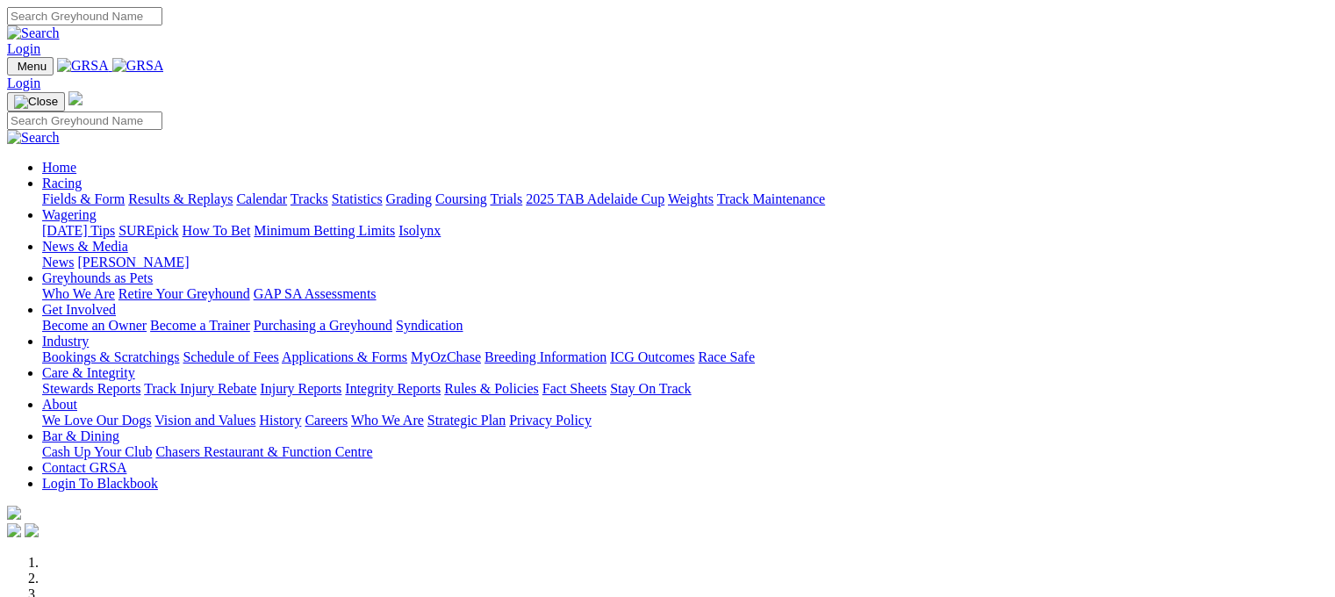
click at [82, 176] on link "Racing" at bounding box center [62, 183] width 40 height 15
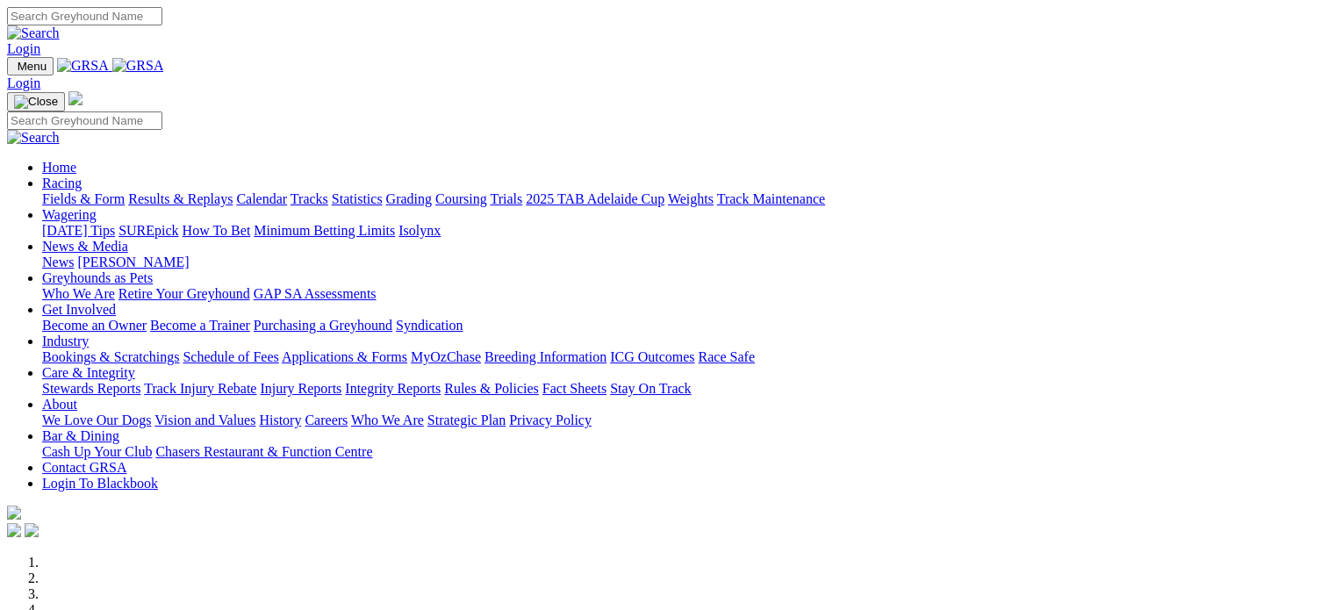
click at [82, 176] on link "Racing" at bounding box center [62, 183] width 40 height 15
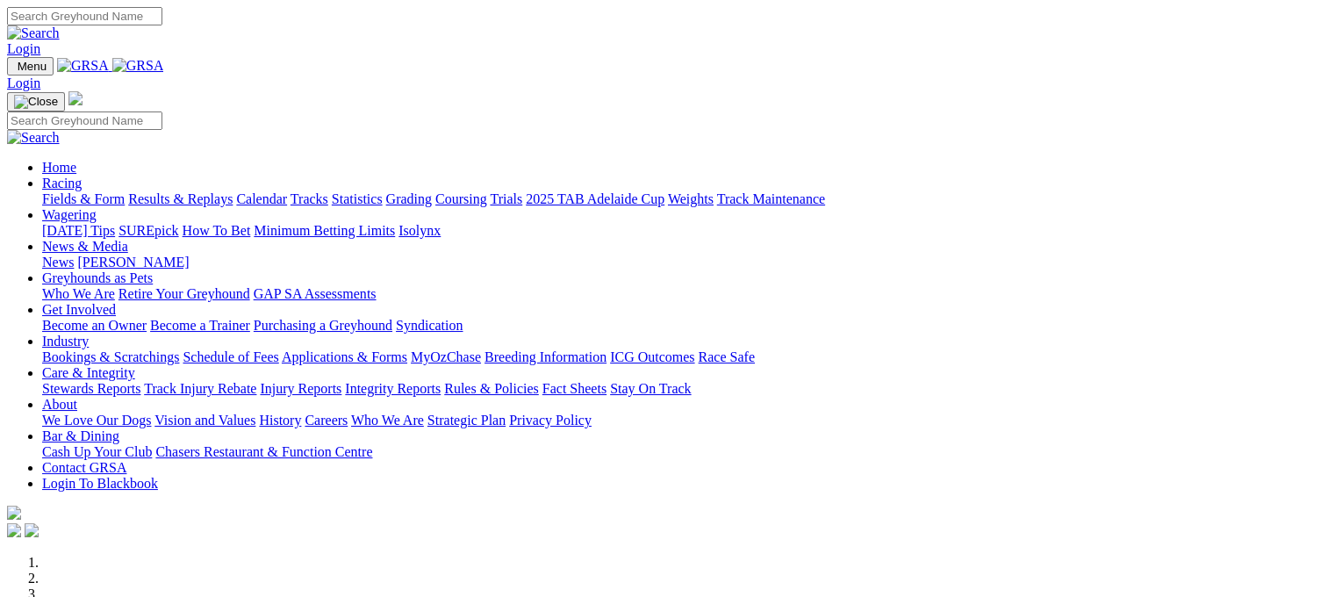
click at [233, 191] on link "Results & Replays" at bounding box center [180, 198] width 104 height 15
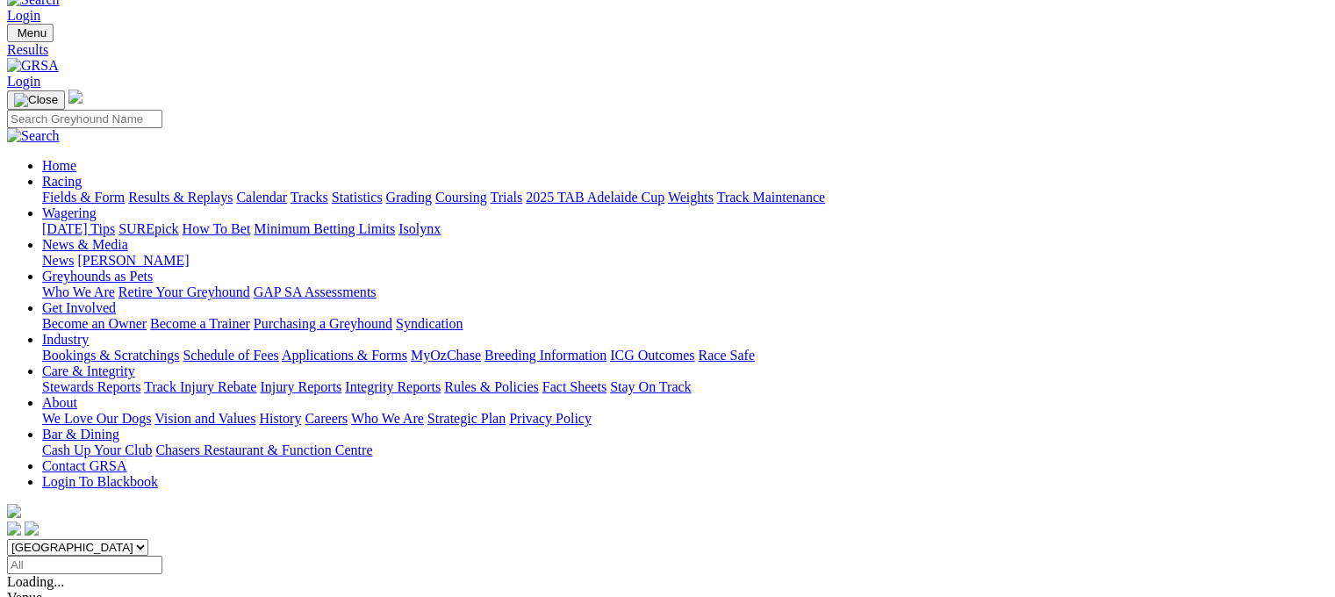
scroll to position [35, 0]
click at [162, 554] on input "Select date" at bounding box center [84, 563] width 155 height 18
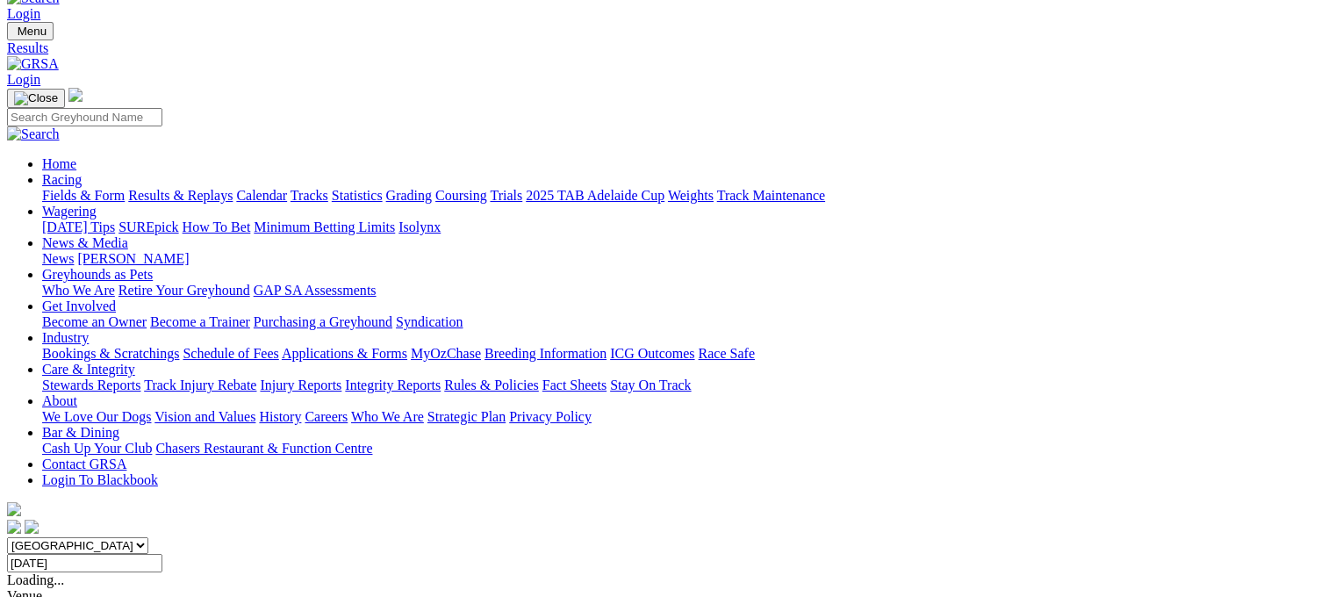
click at [162, 554] on input "Tuesday, 10 Jun 2025" at bounding box center [84, 563] width 155 height 18
type input "Thursday, 10 Jul 2025"
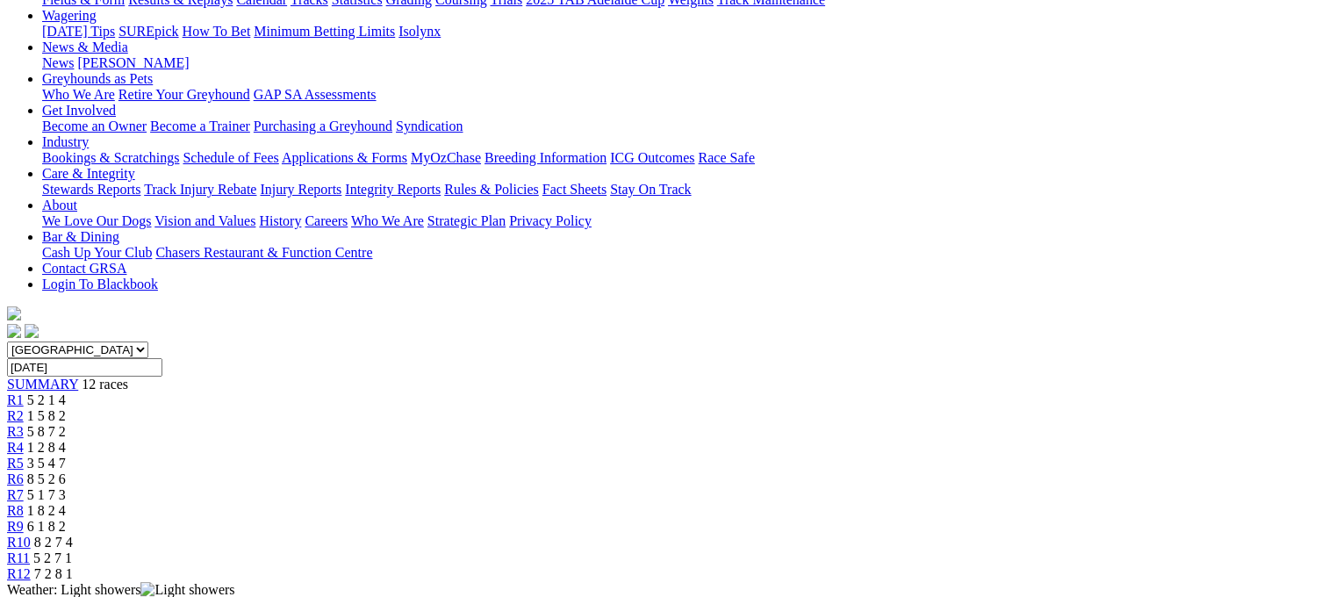
scroll to position [246, 0]
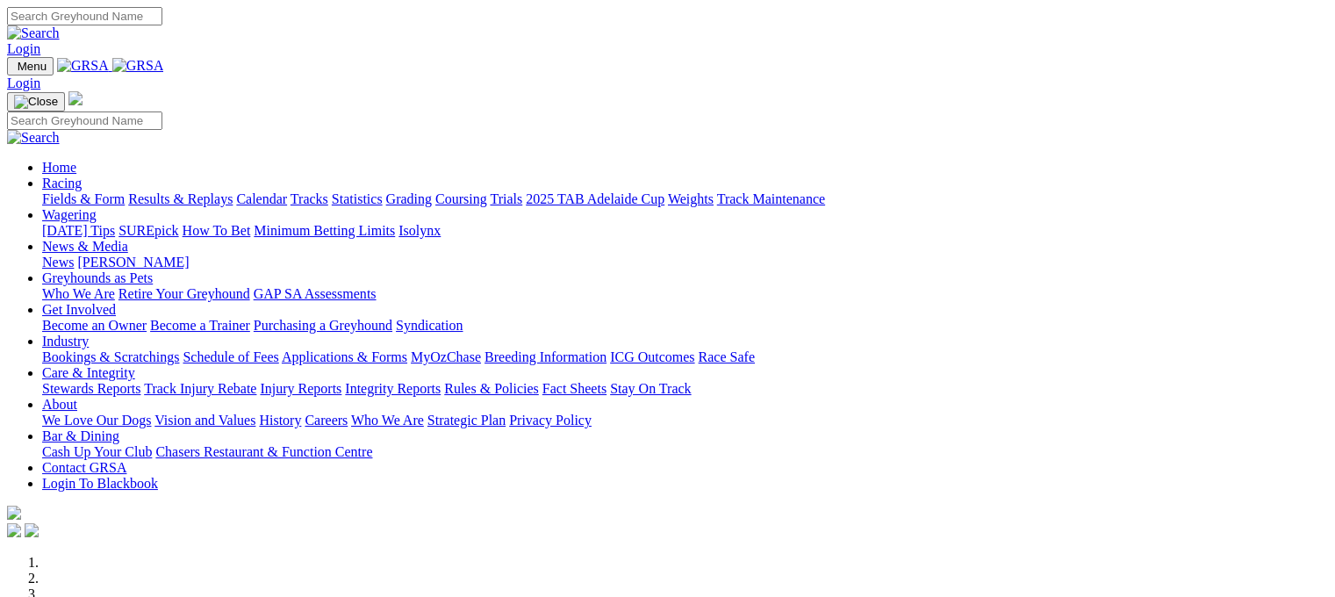
click at [213, 191] on link "Results & Replays" at bounding box center [180, 198] width 104 height 15
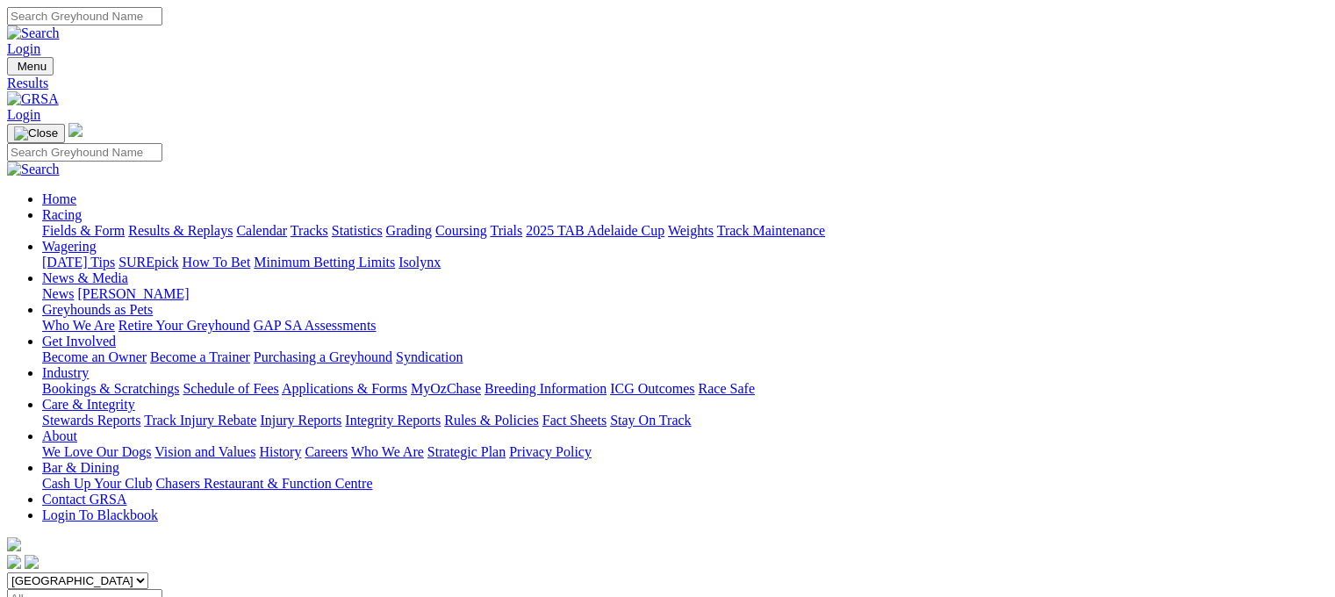
click at [162, 589] on input "Select date" at bounding box center [84, 598] width 155 height 18
type input "[DATE]"
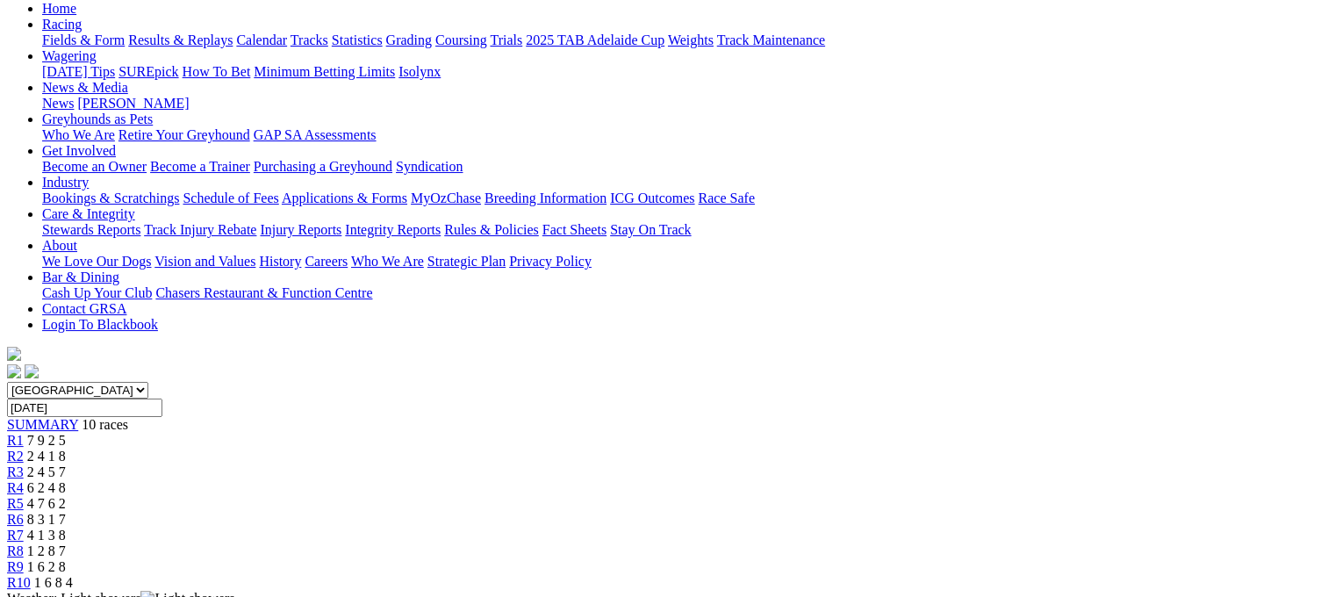
scroll to position [105, 0]
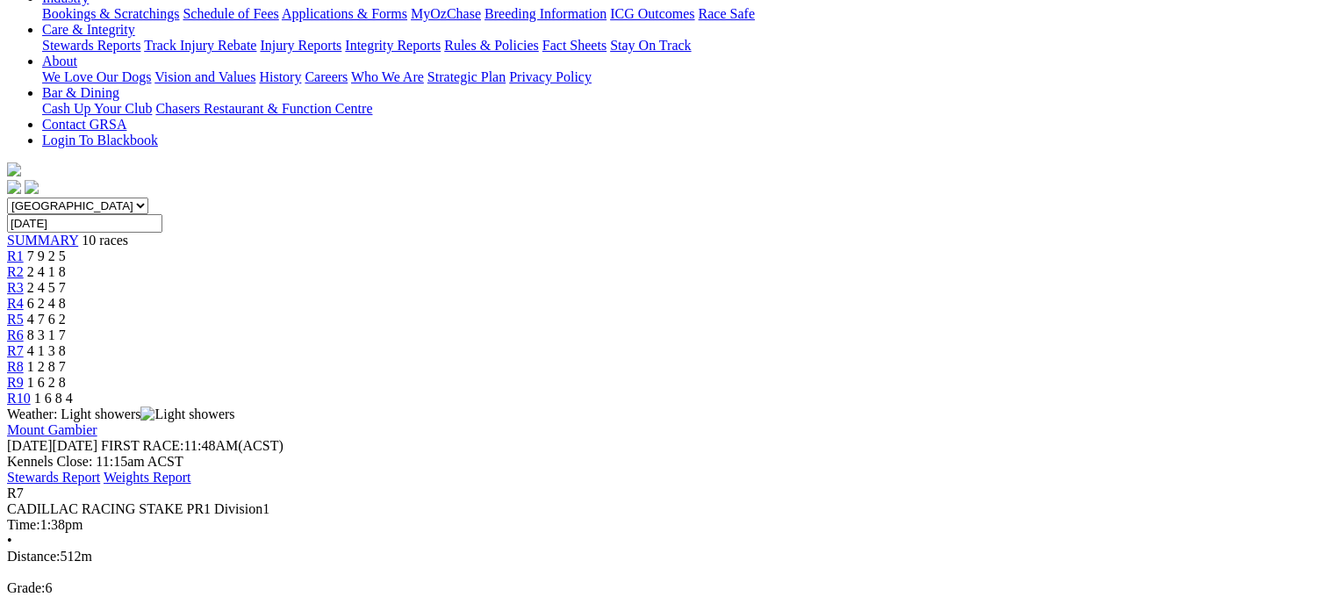
scroll to position [421, 0]
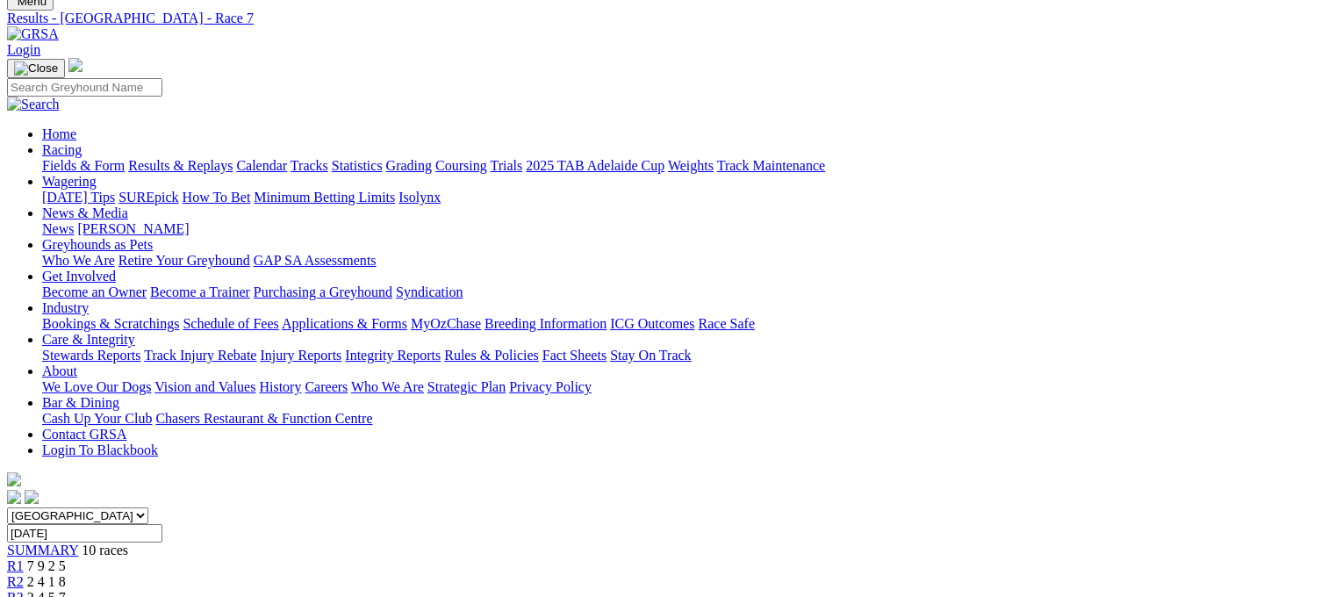
scroll to position [0, 0]
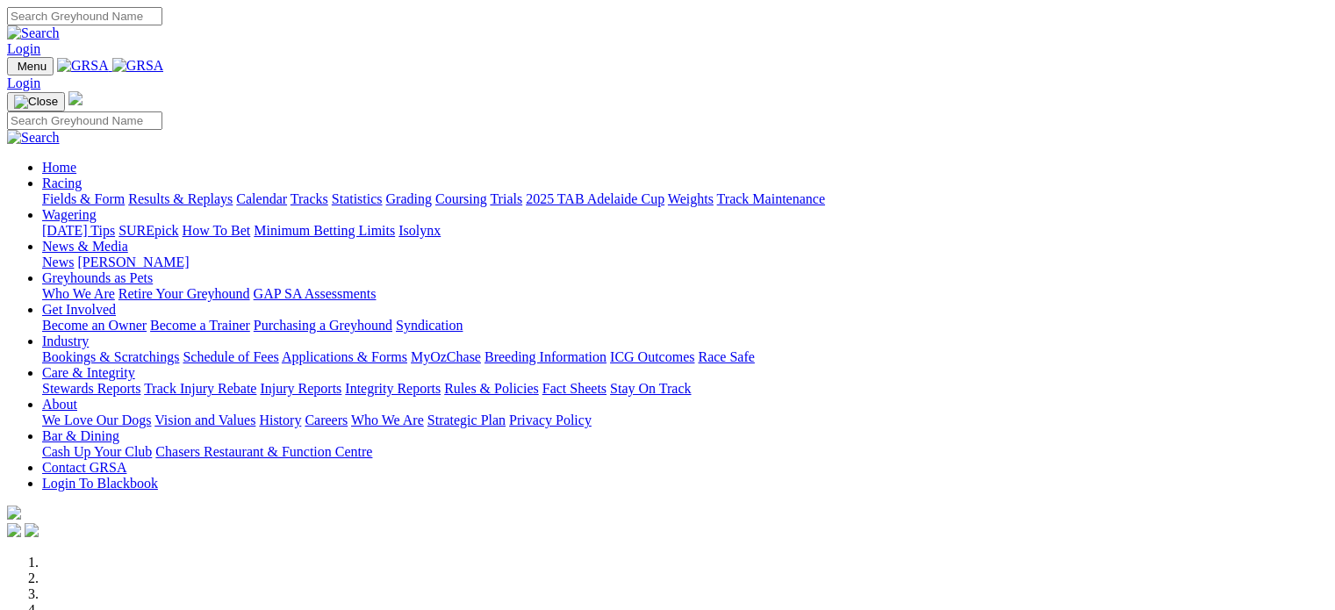
click at [82, 176] on link "Racing" at bounding box center [62, 183] width 40 height 15
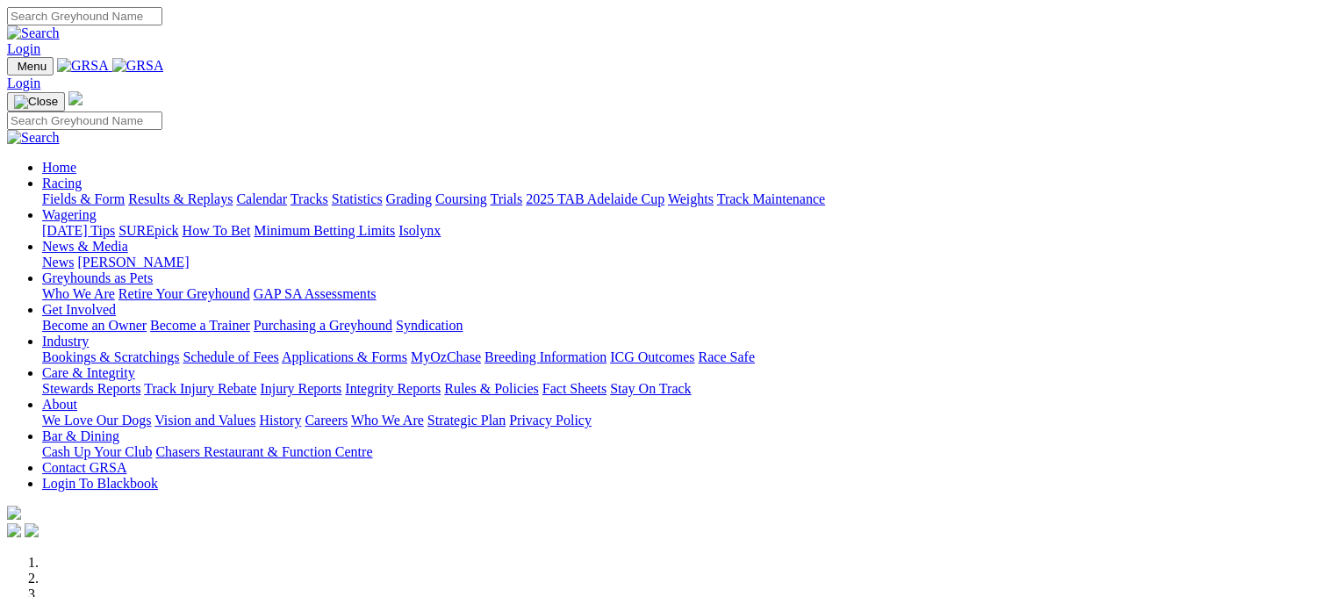
click at [190, 191] on link "Results & Replays" at bounding box center [180, 198] width 104 height 15
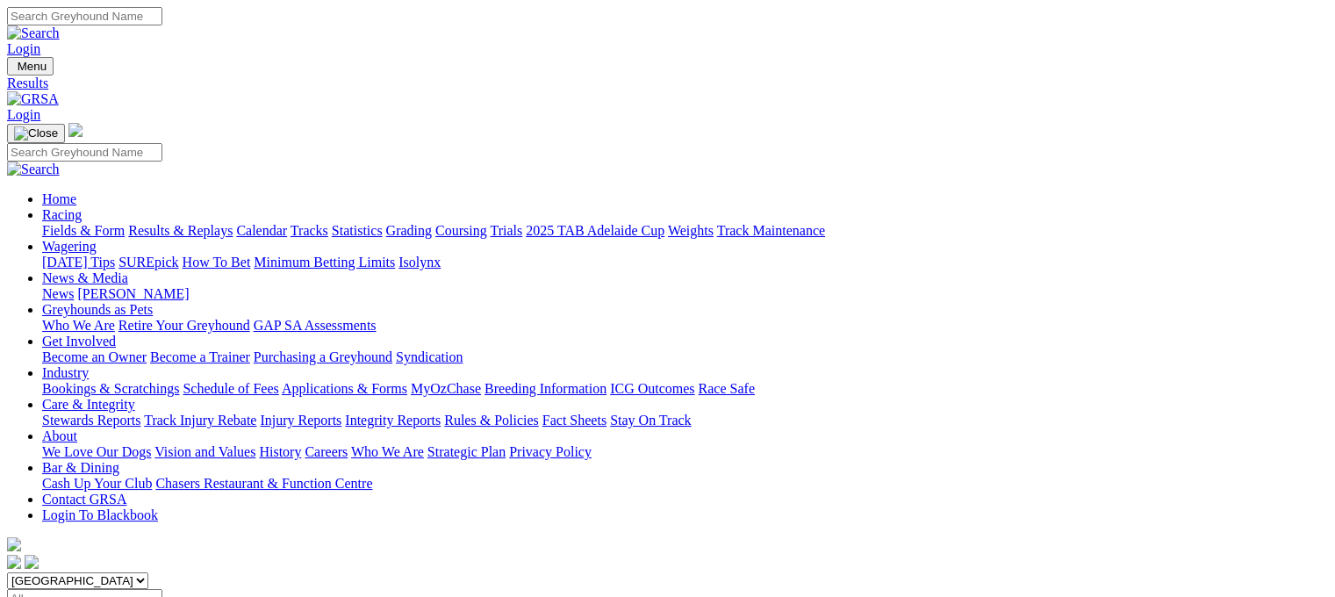
click at [162, 589] on input "Select date" at bounding box center [84, 598] width 155 height 18
type input "Sunday, 3 Aug 2025"
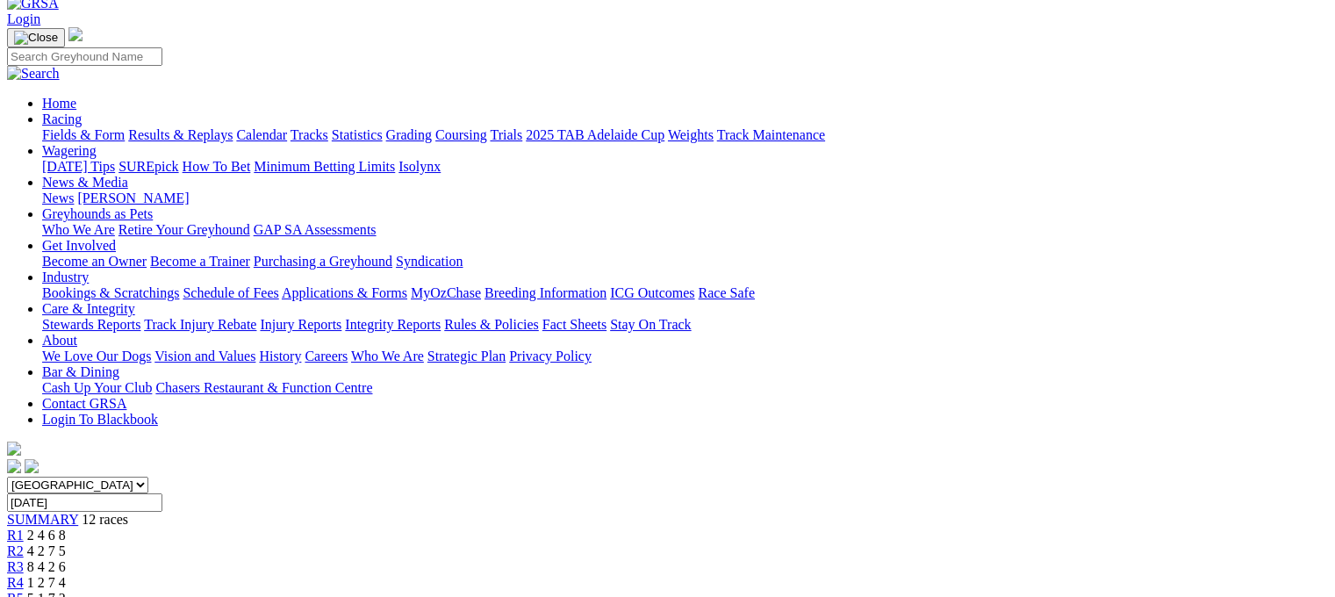
scroll to position [70, 0]
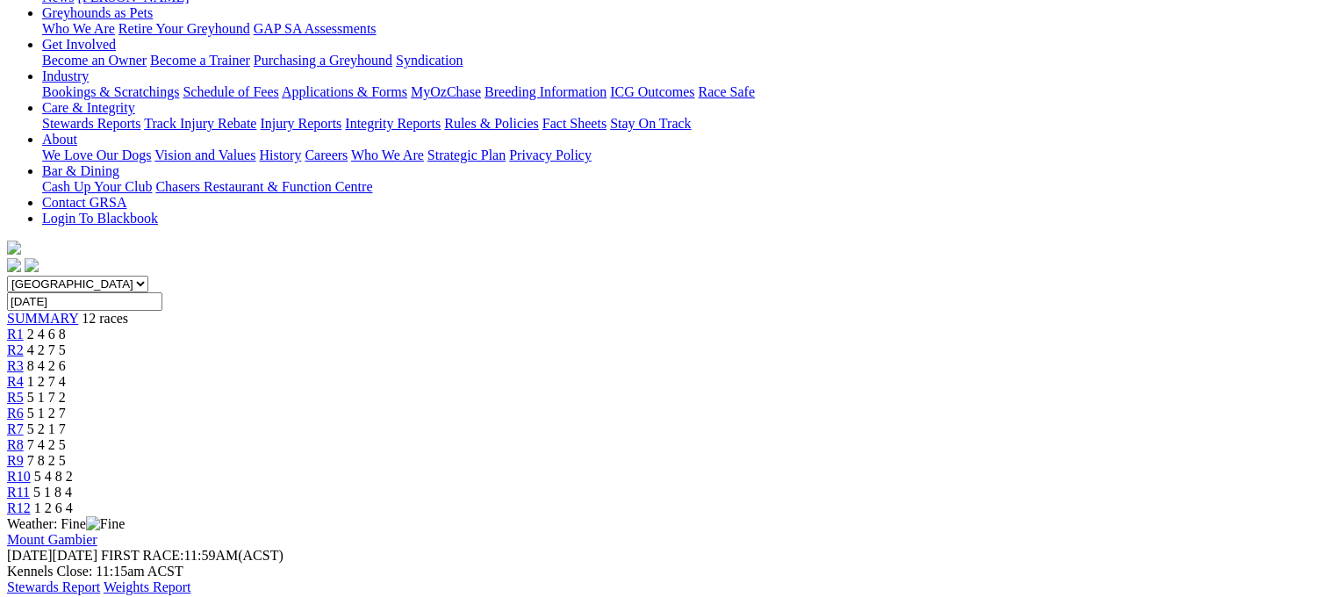
scroll to position [70, 0]
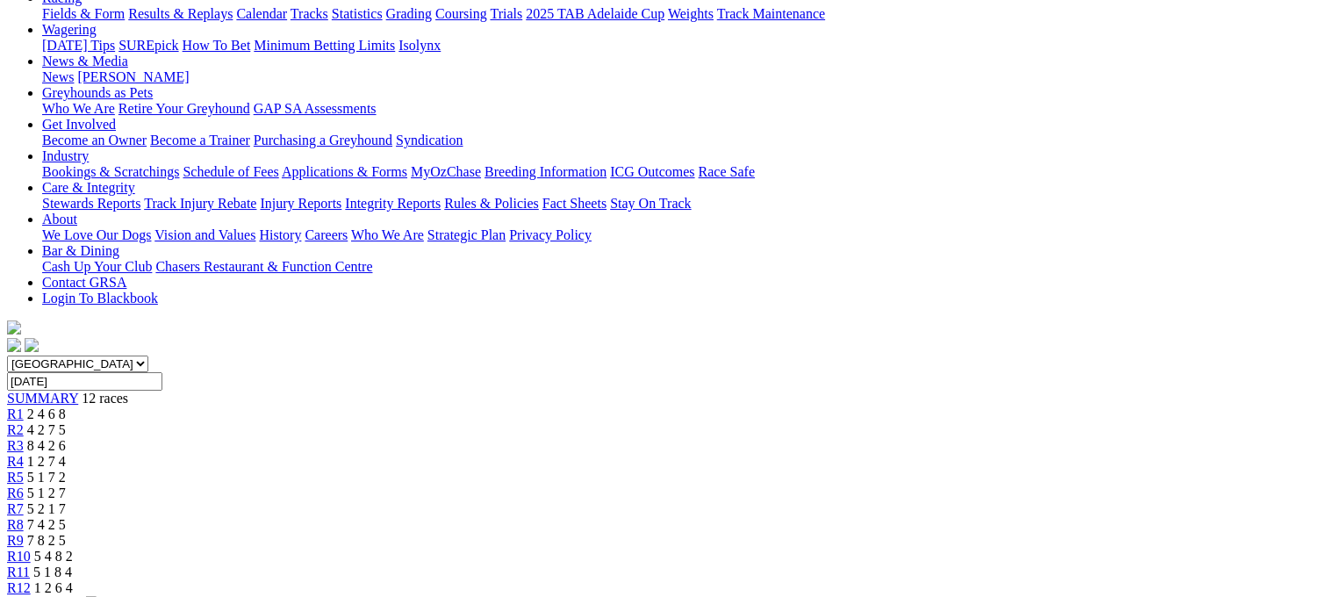
scroll to position [211, 0]
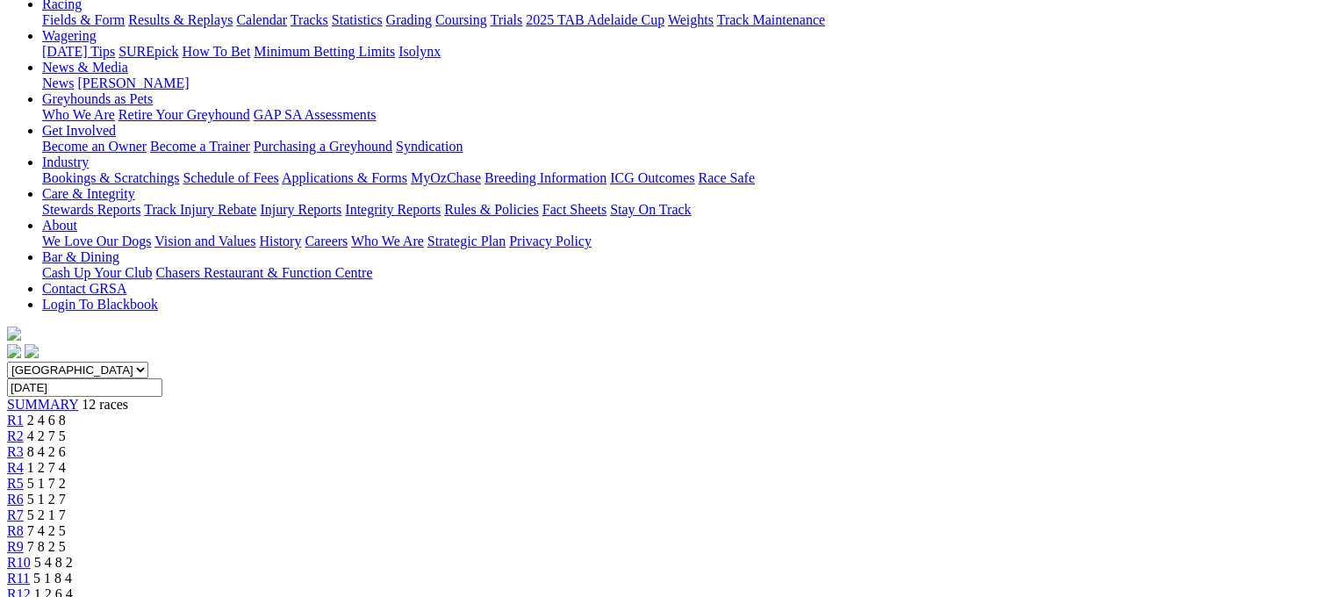
click at [66, 539] on span "7 8 2 5" at bounding box center [46, 546] width 39 height 15
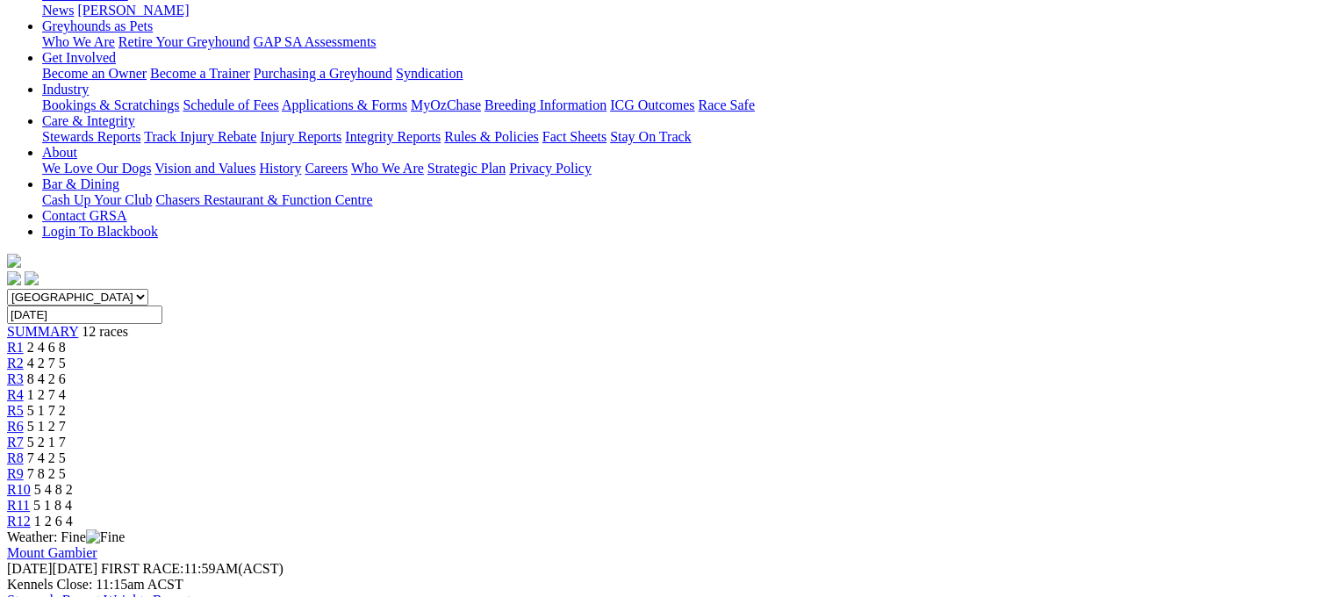
scroll to position [211, 0]
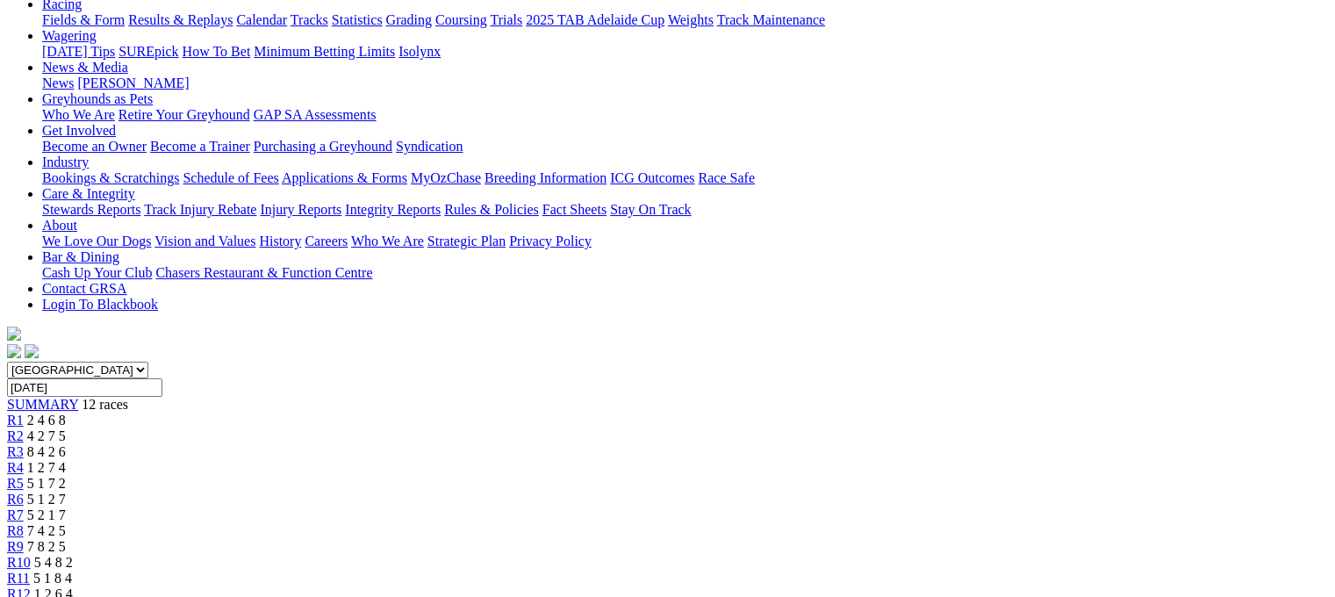
click at [24, 523] on span "R8" at bounding box center [15, 530] width 17 height 15
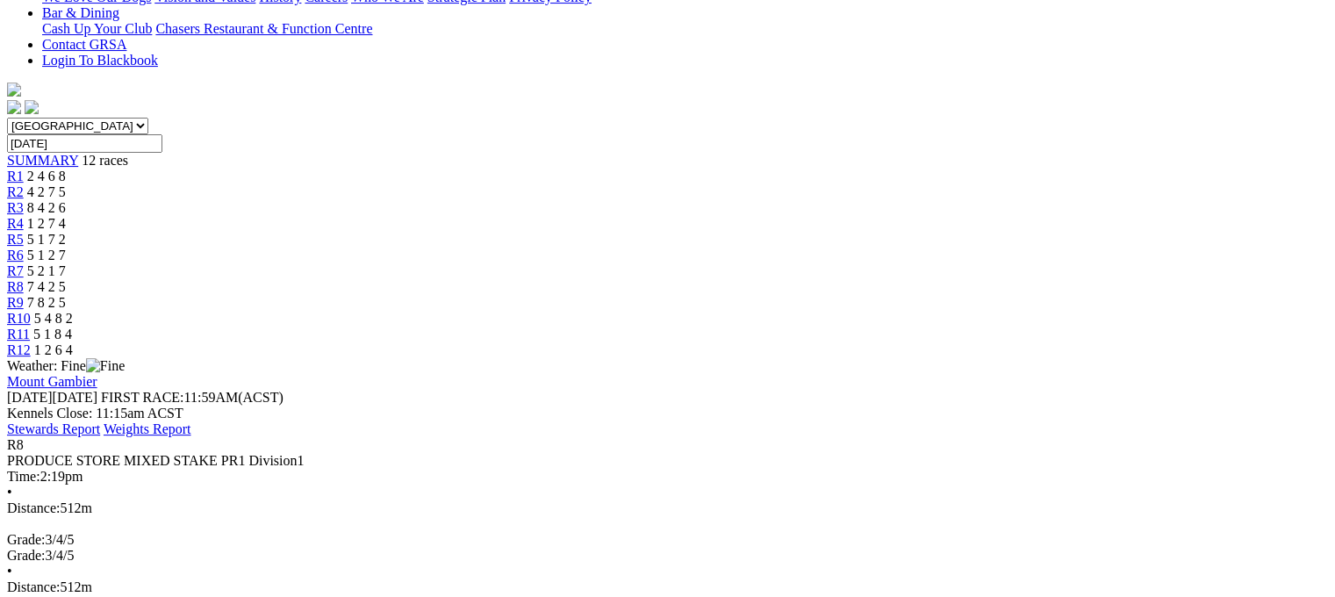
scroll to position [456, 0]
